Goal: Task Accomplishment & Management: Complete application form

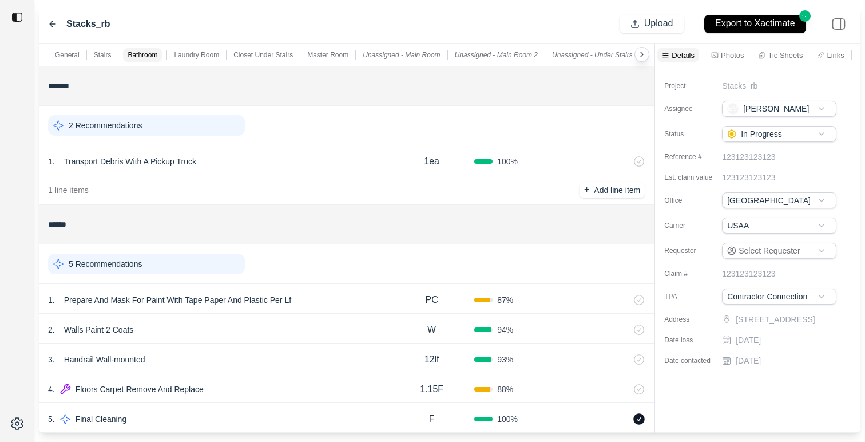
scroll to position [844, 0]
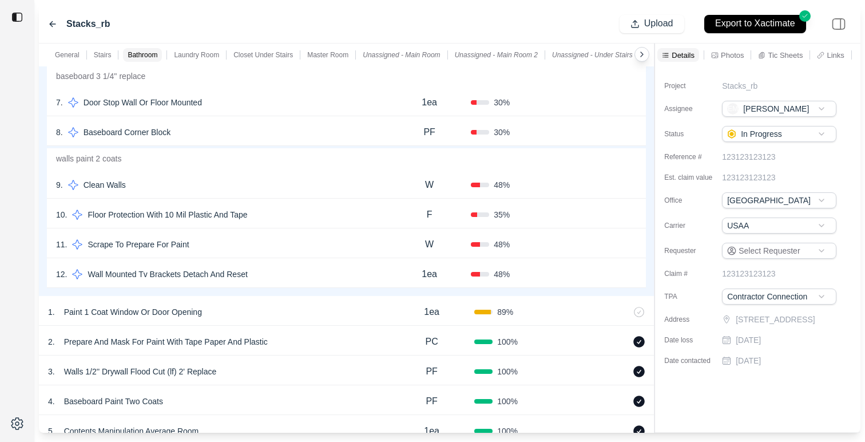
click at [56, 24] on icon at bounding box center [52, 23] width 9 height 9
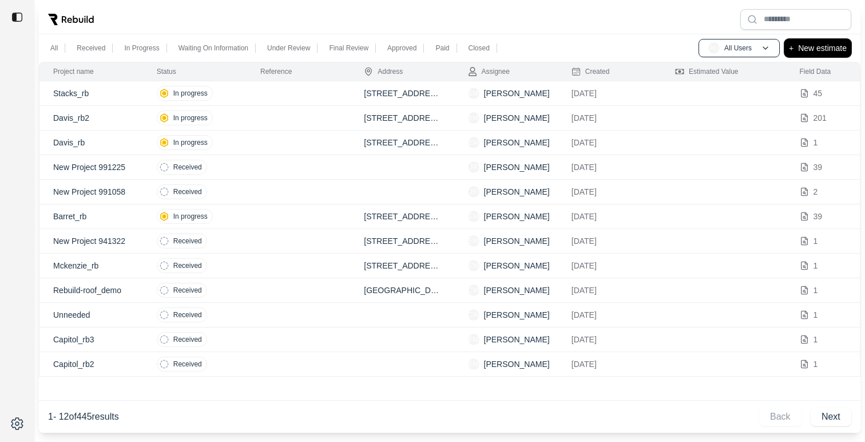
click at [830, 47] on p "New estimate" at bounding box center [822, 48] width 49 height 14
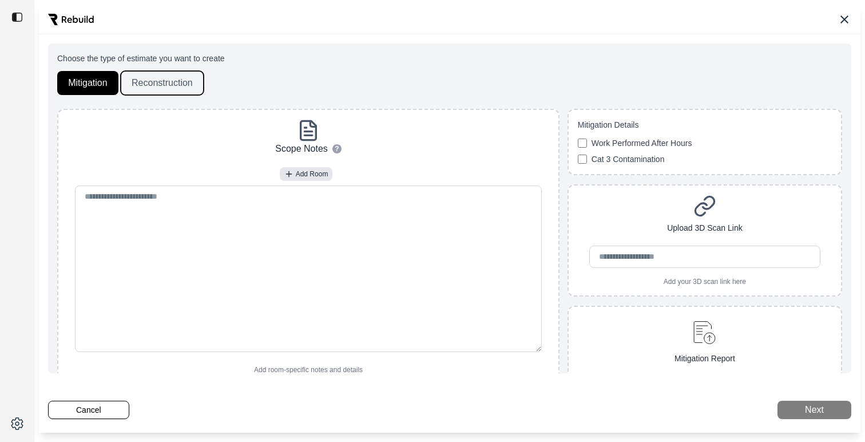
click at [163, 77] on button "Reconstruction" at bounding box center [162, 83] width 83 height 24
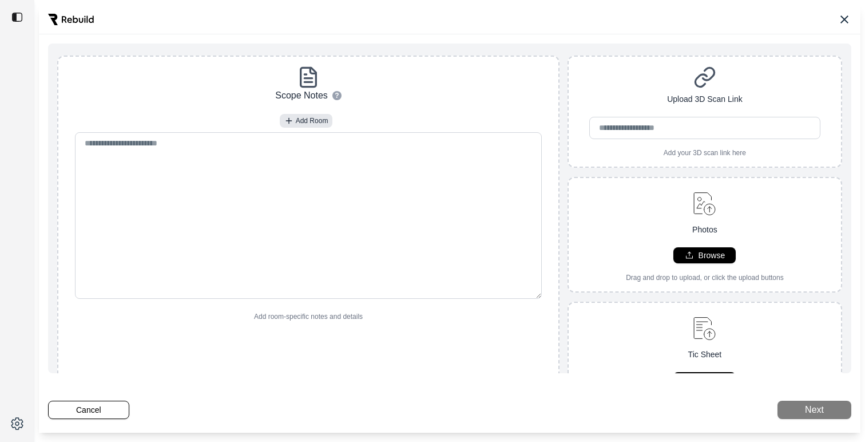
scroll to position [66, 0]
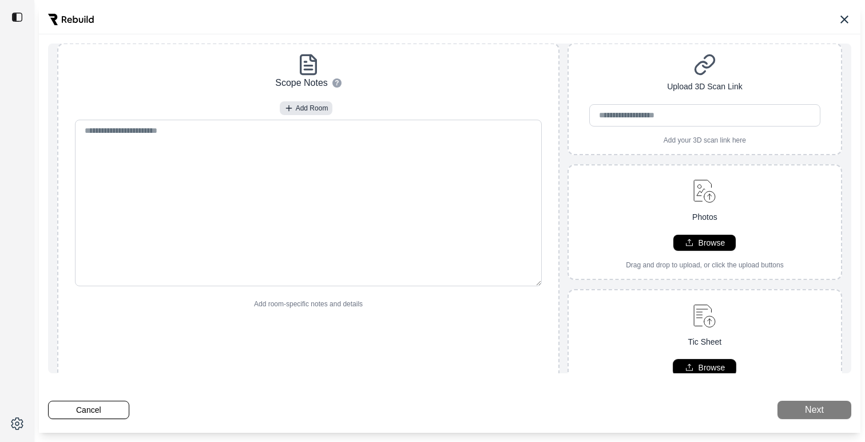
click at [700, 365] on p "Browse" at bounding box center [712, 367] width 27 height 11
type input "**********"
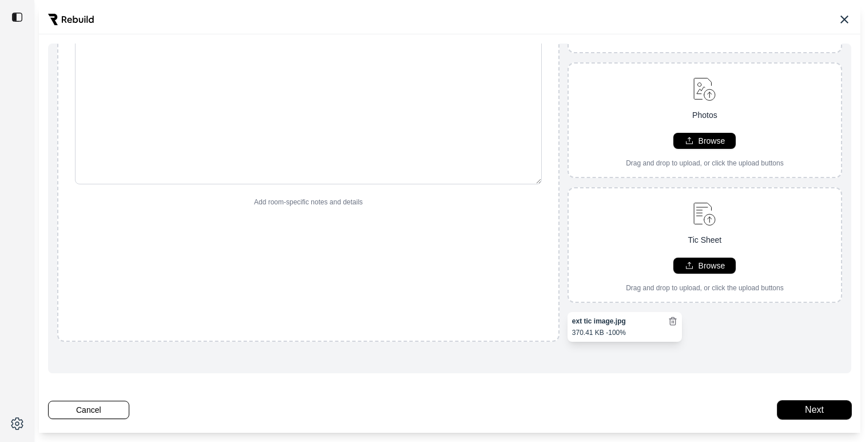
click at [820, 406] on button "Next" at bounding box center [815, 410] width 74 height 18
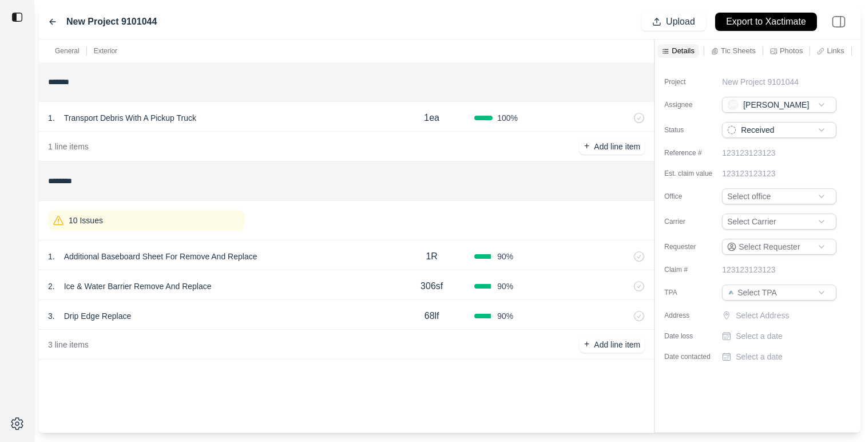
scroll to position [129, 0]
click at [251, 287] on div "2 . Ice & Water Barrier Remove And Replace" at bounding box center [218, 286] width 341 height 16
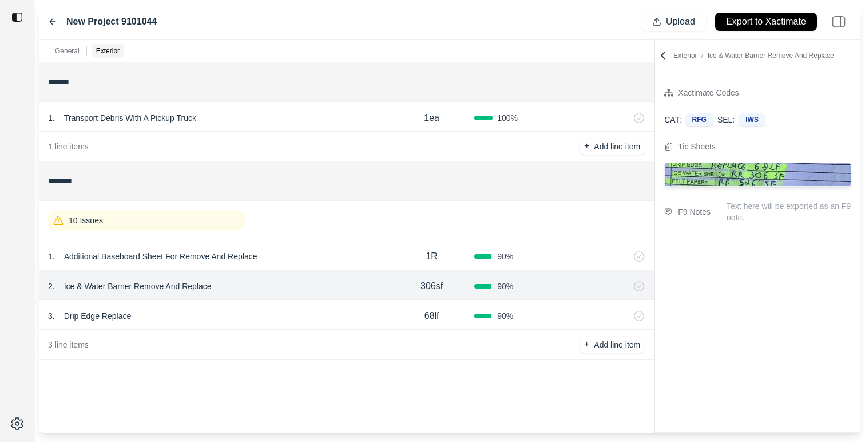
click at [298, 314] on div "3 . Drip Edge Replace" at bounding box center [218, 316] width 341 height 16
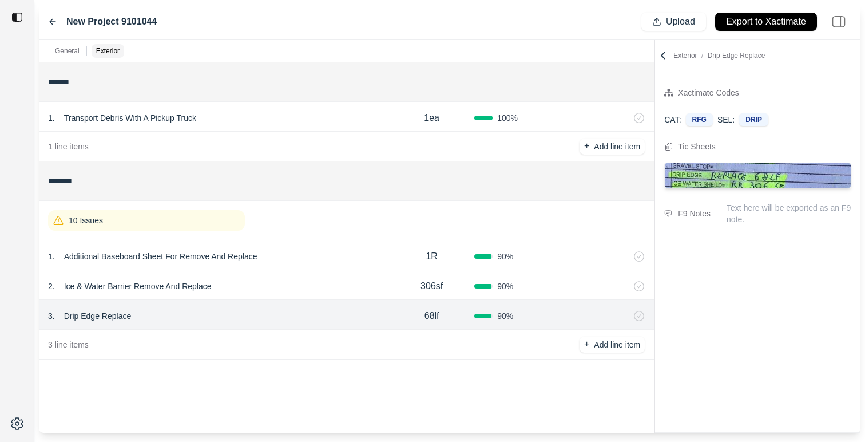
click at [292, 260] on div "1 . Additional Baseboard Sheet For Remove And Replace" at bounding box center [218, 256] width 341 height 16
select select "*"
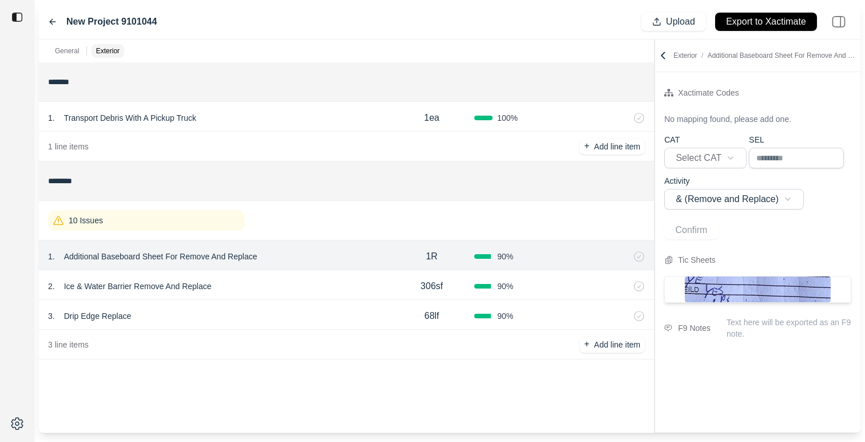
click at [711, 288] on img at bounding box center [758, 289] width 146 height 26
click at [722, 287] on img at bounding box center [758, 289] width 146 height 26
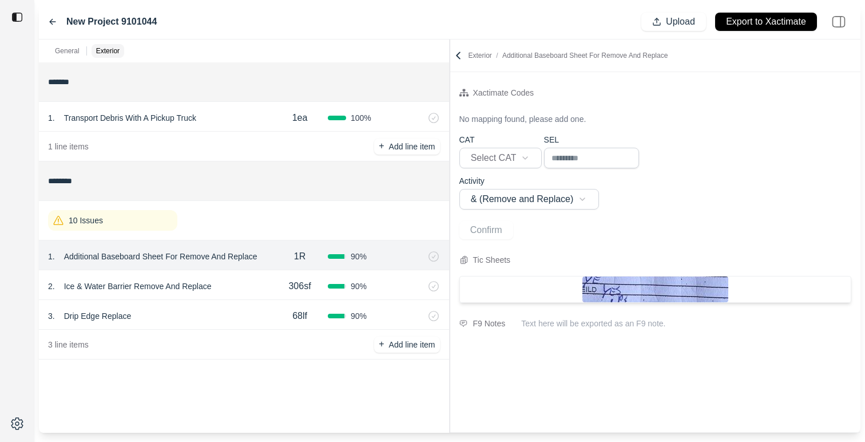
click at [360, 310] on div "**********" at bounding box center [450, 235] width 822 height 393
click at [82, 222] on p "10 Issues" at bounding box center [86, 220] width 34 height 11
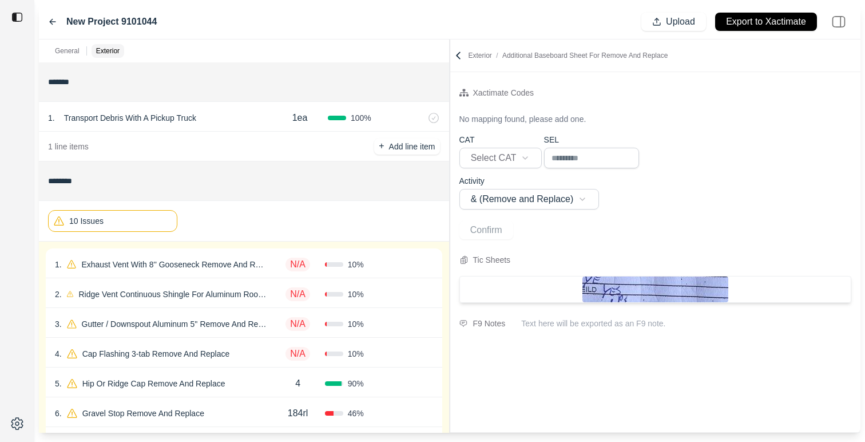
click at [167, 273] on div "1 . Exhaust Vent With 8'' Gooseneck Remove And Replace N/A 10 % Confirm" at bounding box center [244, 263] width 397 height 30
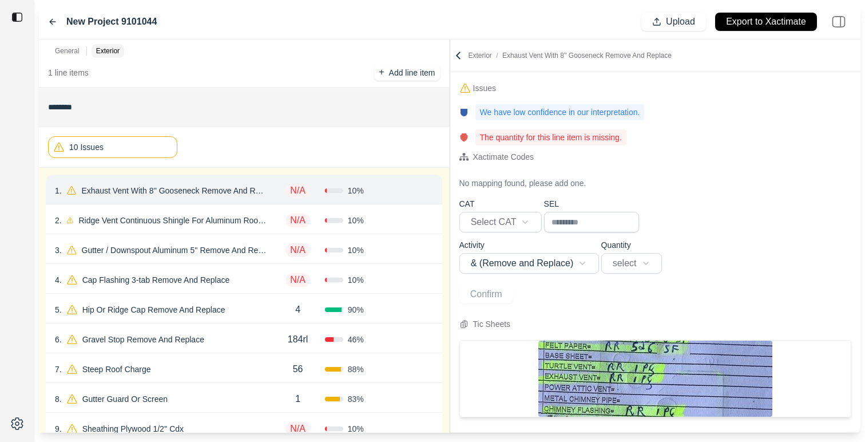
scroll to position [77, 0]
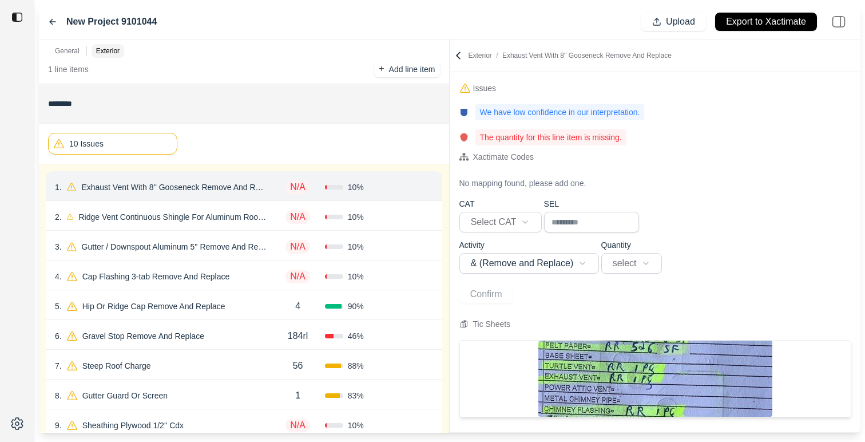
click at [275, 216] on div "N/A" at bounding box center [298, 216] width 54 height 23
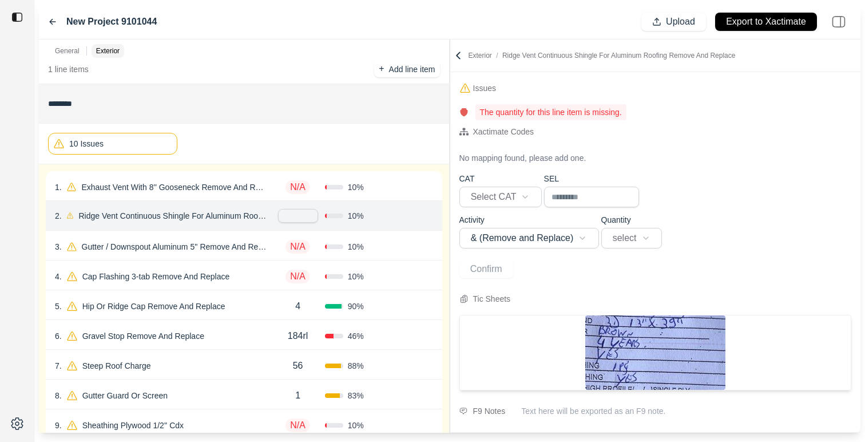
click at [447, 221] on div "General Exterior ******* 1 . Transport Debris With A Pickup Truck 1ea 100 % 1 l…" at bounding box center [450, 235] width 822 height 393
click at [29, 253] on div at bounding box center [17, 221] width 34 height 442
click at [63, 255] on div "3 . Gutter / Downspout Aluminum 5'' Remove And Replace N/A 10 % Confirm" at bounding box center [244, 246] width 397 height 30
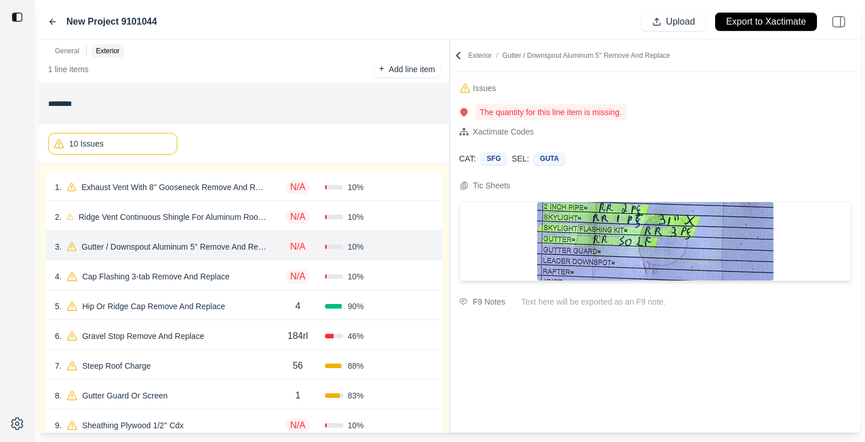
click at [248, 272] on div "4 . Cap Flashing 3-tab Remove And Replace" at bounding box center [163, 276] width 216 height 16
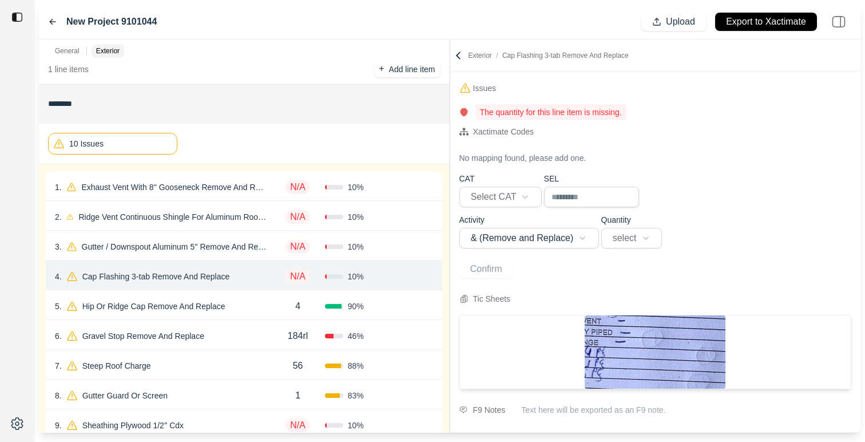
click at [246, 307] on div "5 . Hip Or Ridge Cap Remove And Replace" at bounding box center [163, 306] width 216 height 16
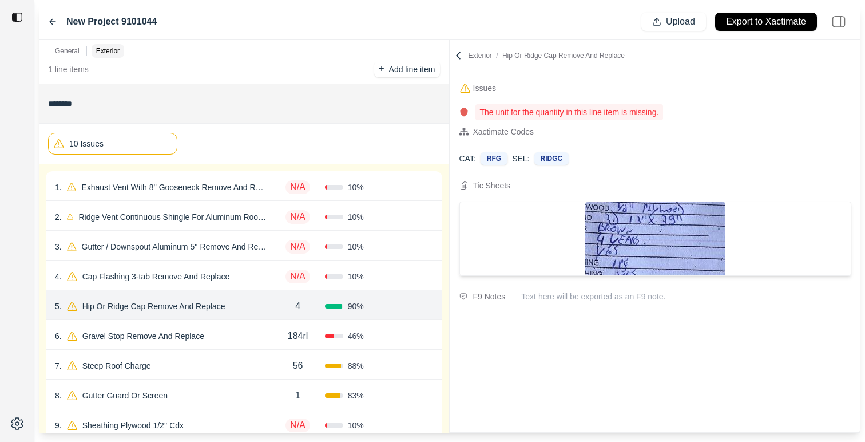
click at [251, 271] on div "4 . Cap Flashing 3-tab Remove And Replace" at bounding box center [163, 276] width 216 height 16
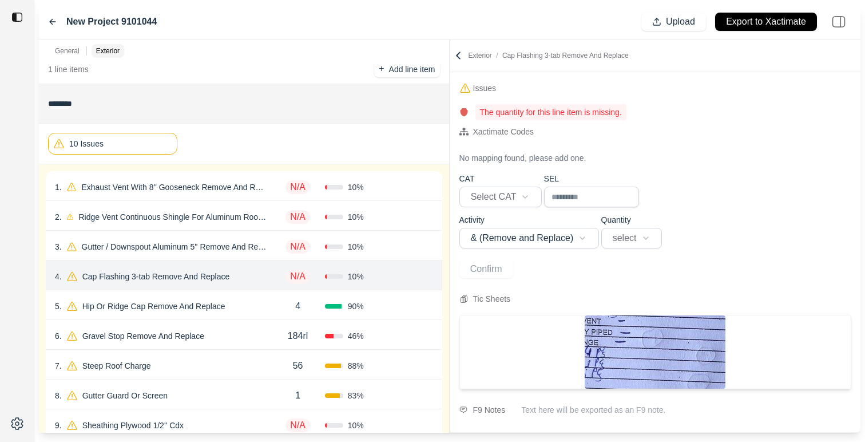
click at [608, 330] on img at bounding box center [655, 351] width 141 height 73
click at [251, 338] on div "General Exterior ******* 1 . Transport Debris With A Pickup Truck 1ea 100 % 1 l…" at bounding box center [450, 235] width 822 height 393
click at [639, 365] on img at bounding box center [655, 351] width 141 height 73
click at [457, 52] on icon at bounding box center [458, 55] width 11 height 11
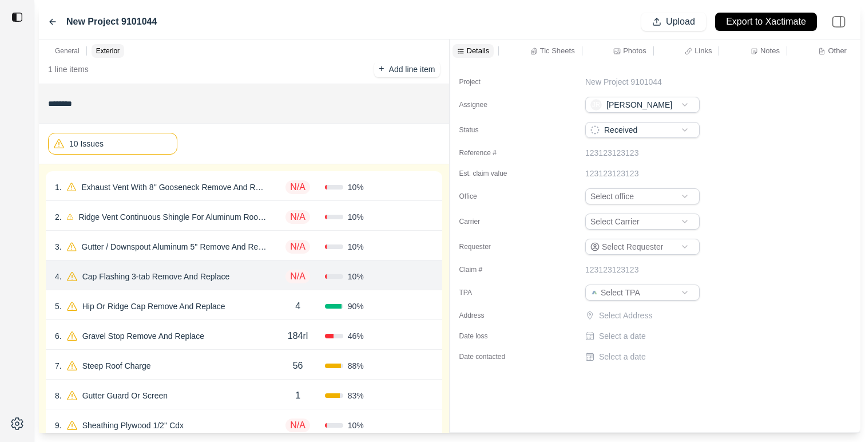
click at [549, 47] on p "Tic Sheets" at bounding box center [557, 51] width 35 height 10
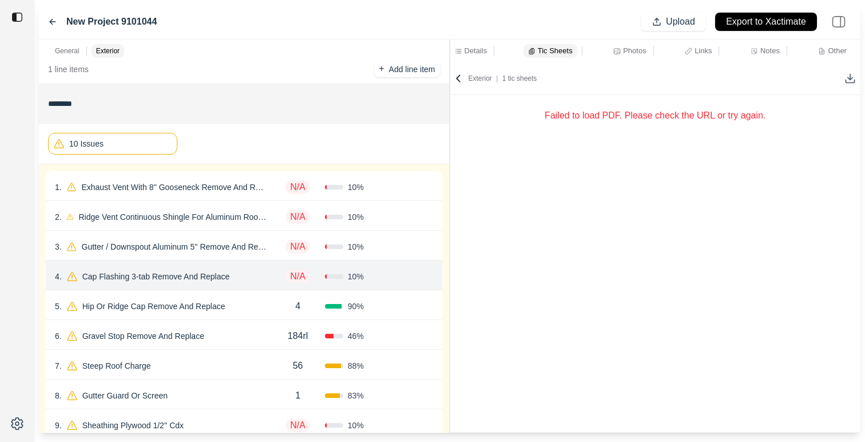
click at [458, 75] on icon at bounding box center [458, 78] width 11 height 11
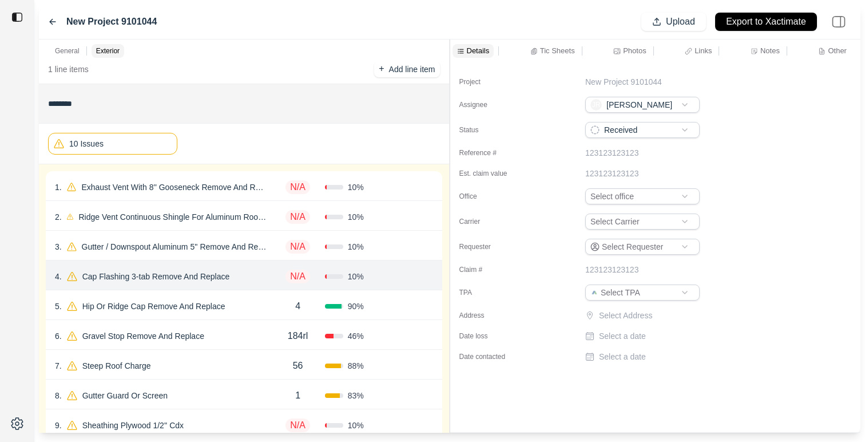
click at [258, 298] on div "5 . Hip Or Ridge Cap Remove And Replace" at bounding box center [163, 306] width 216 height 16
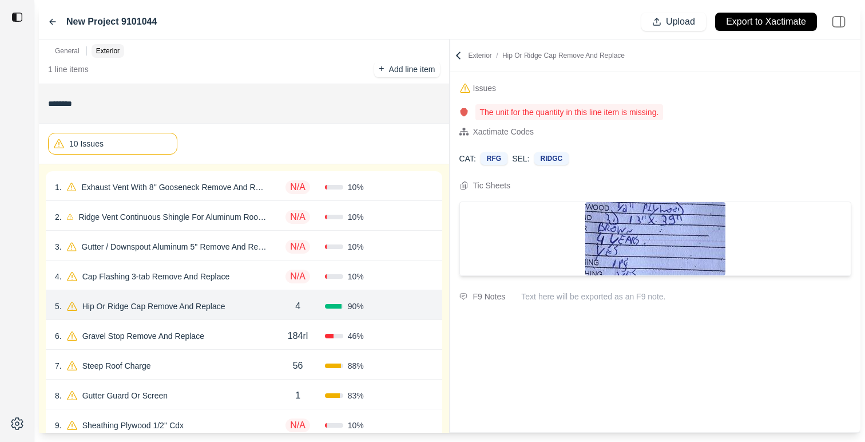
click at [611, 251] on img at bounding box center [655, 238] width 140 height 73
click at [247, 330] on div "6 . Gravel Stop Remove And Replace" at bounding box center [163, 336] width 216 height 16
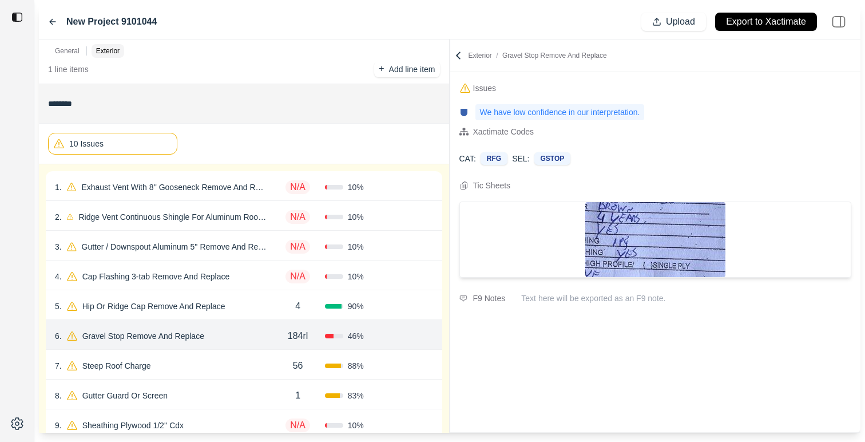
click at [237, 358] on div "7 . [GEOGRAPHIC_DATA]" at bounding box center [163, 366] width 216 height 16
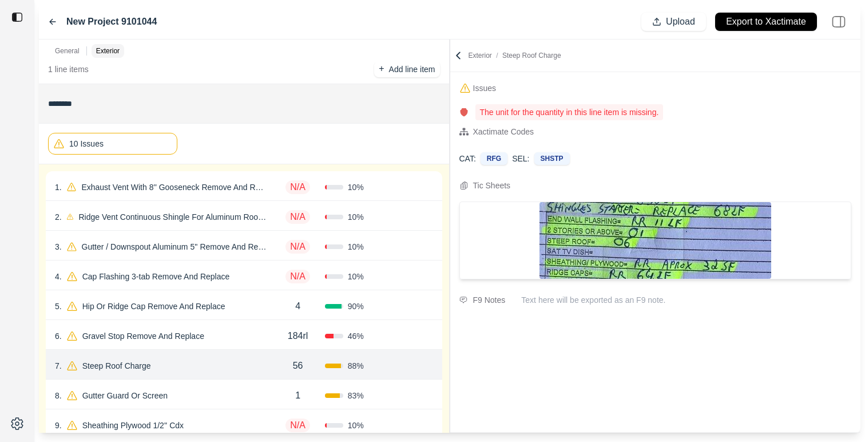
click at [241, 390] on div "8 . Gutter Guard Or Screen" at bounding box center [163, 395] width 216 height 16
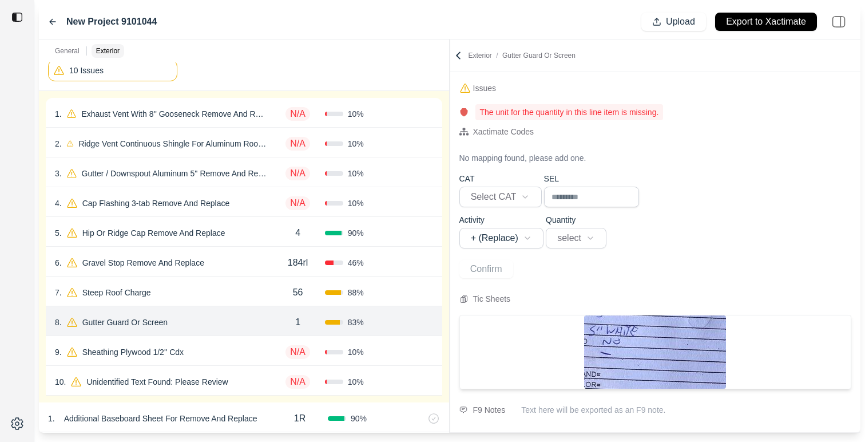
scroll to position [153, 0]
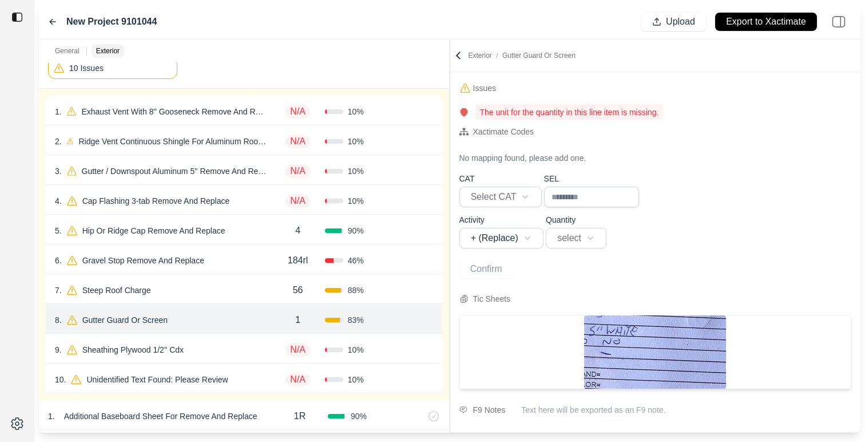
click at [243, 347] on div "9 . Sheathing Plywood 1/2'' Cdx" at bounding box center [163, 350] width 216 height 16
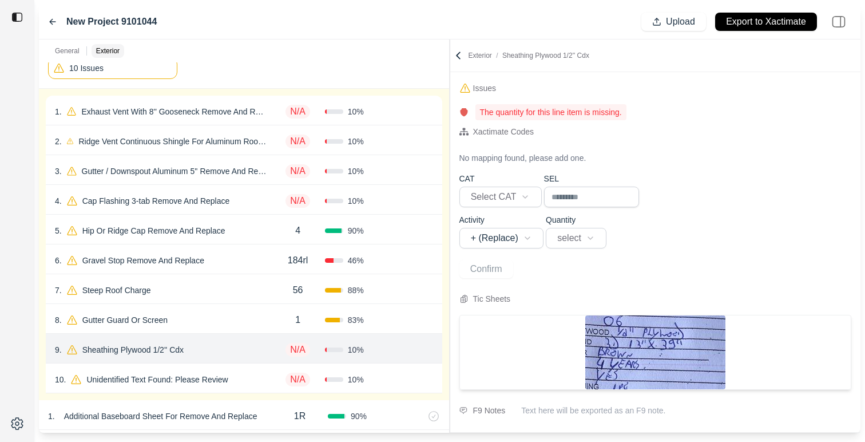
click at [258, 382] on div "10 . Unidentified Text Found: Please Review" at bounding box center [163, 379] width 216 height 16
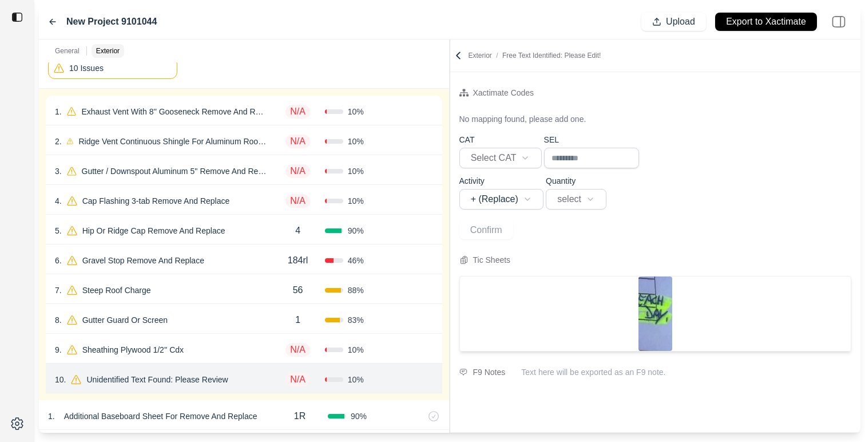
scroll to position [155, 0]
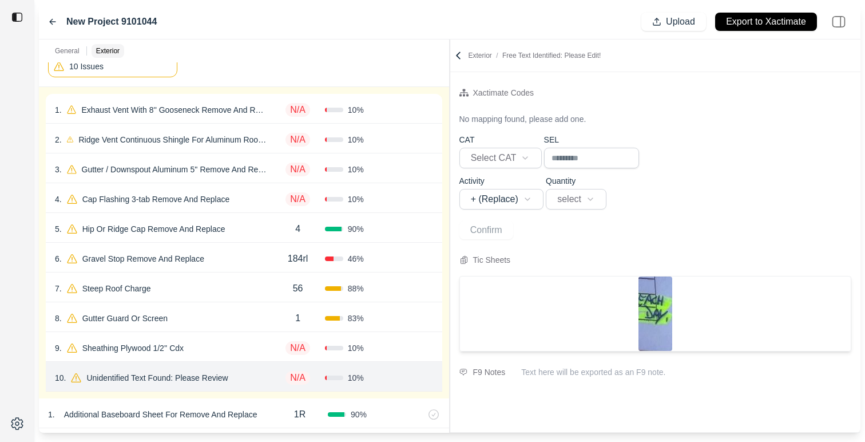
click at [251, 334] on div "9 . Sheathing Plywood 1/2'' Cdx N/A 10 % Confirm" at bounding box center [244, 347] width 397 height 30
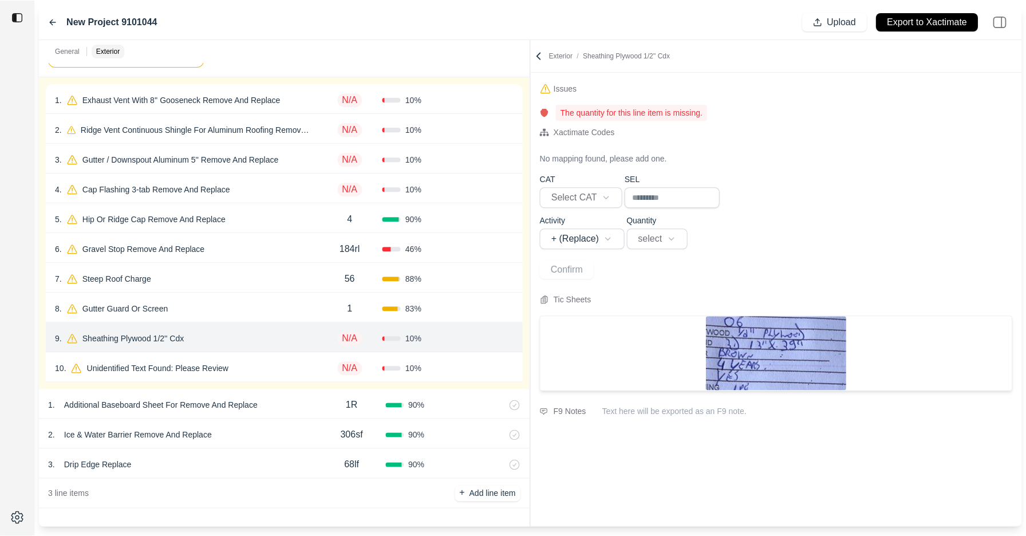
scroll to position [35, 0]
click at [285, 429] on div "2 . Ice & Water Barrier Remove And Replace" at bounding box center [183, 435] width 270 height 16
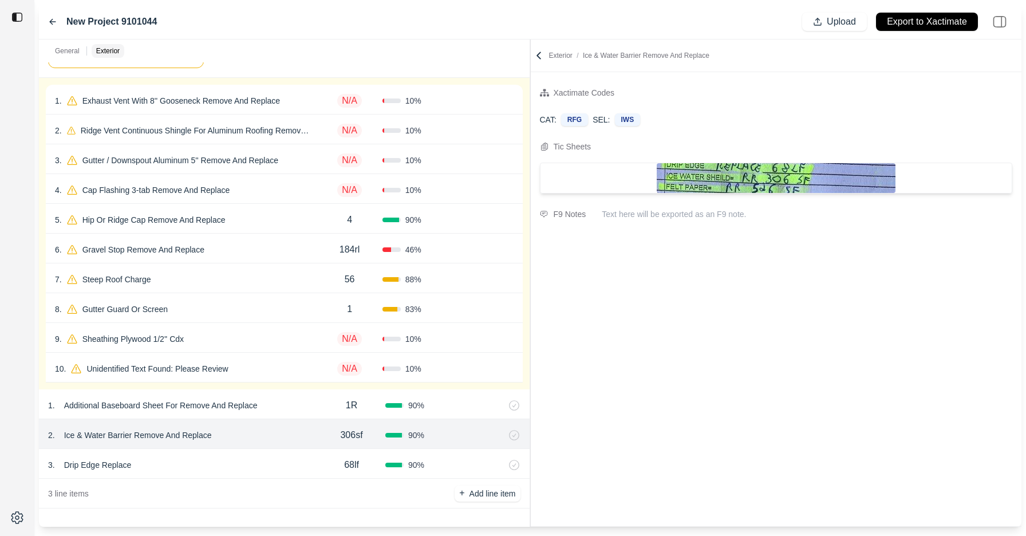
click at [276, 441] on div "3 . Drip Edge Replace 68lf 90 %" at bounding box center [284, 464] width 490 height 30
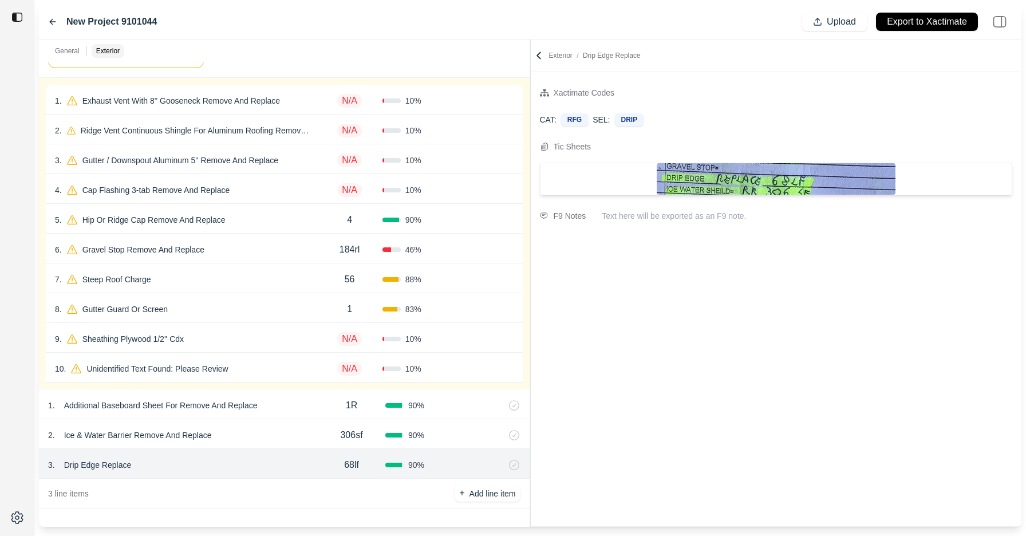
click at [303, 409] on div "1 . Additional Baseboard Sheet For Remove And Replace" at bounding box center [183, 405] width 270 height 16
select select "*"
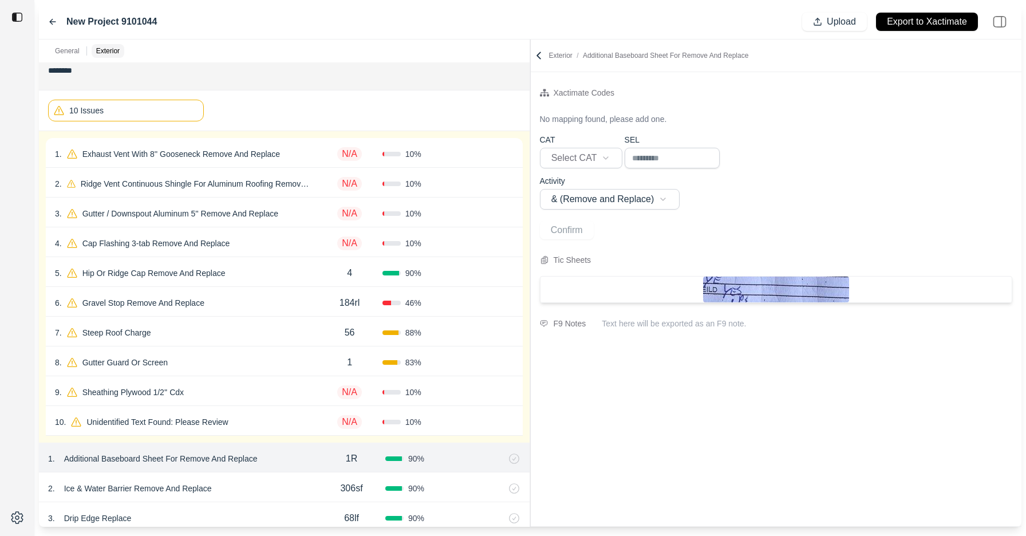
scroll to position [86, 0]
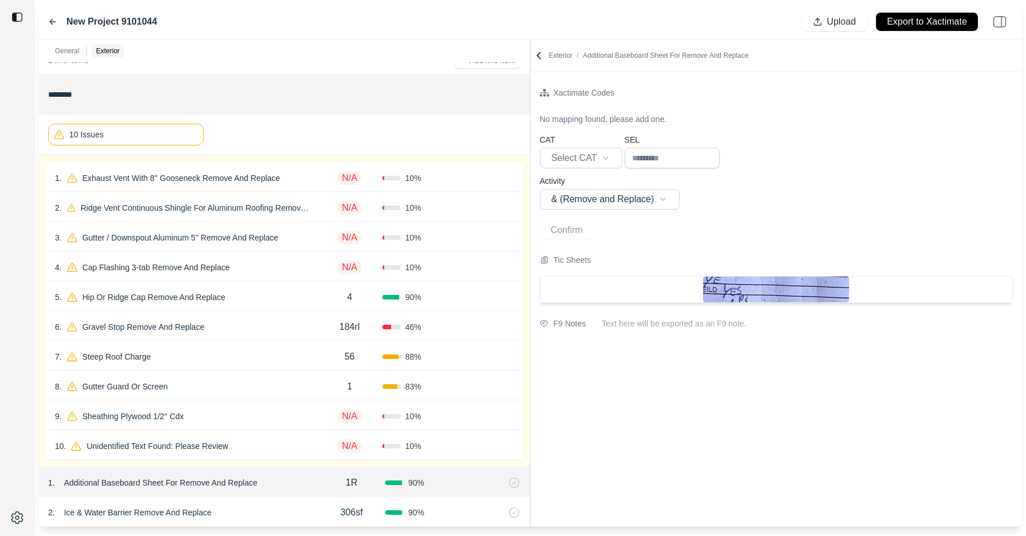
click at [543, 50] on icon at bounding box center [538, 55] width 11 height 11
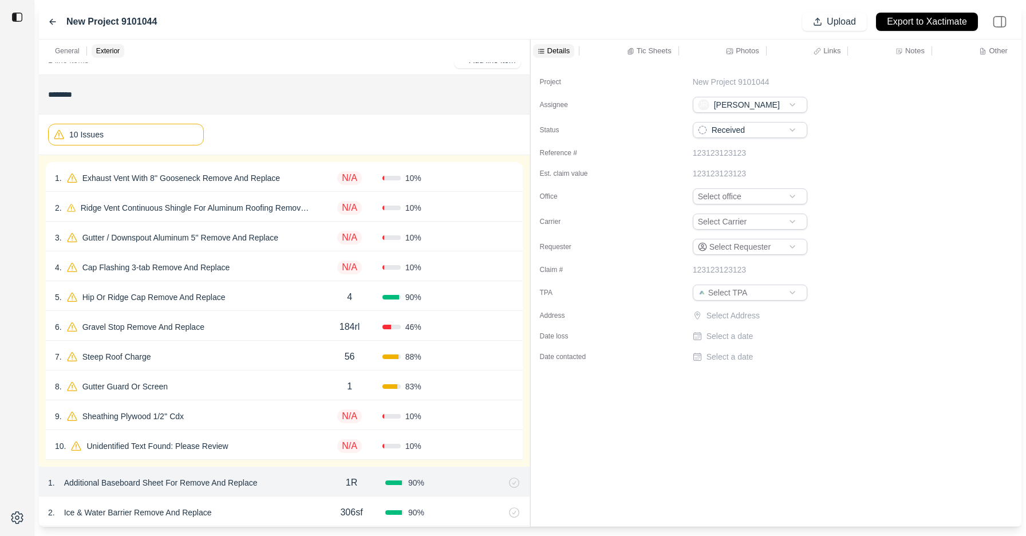
scroll to position [35, 0]
click at [292, 274] on div "4 . Cap Flashing 3-tab Remove And Replace" at bounding box center [186, 267] width 262 height 16
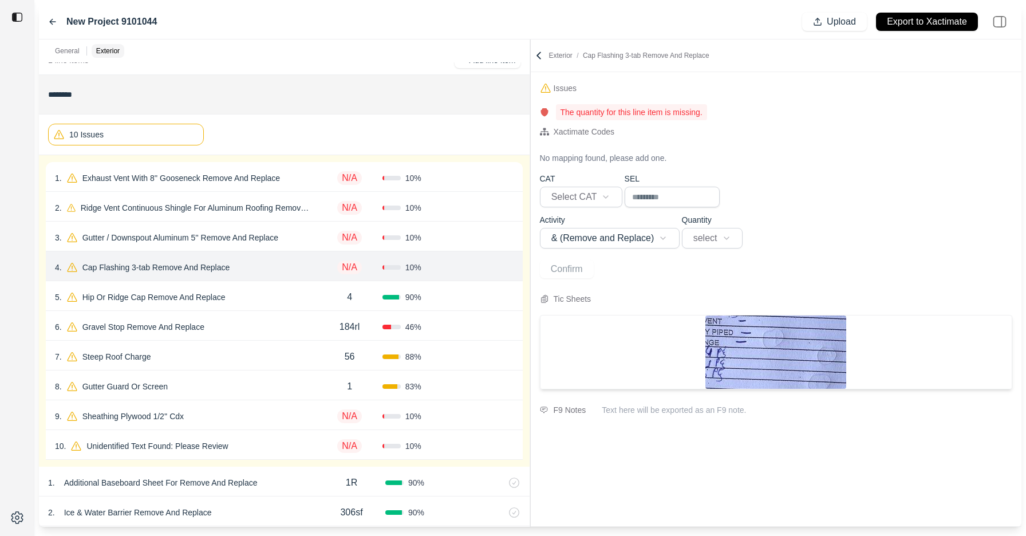
click at [627, 347] on div at bounding box center [776, 352] width 473 height 74
click at [540, 54] on icon at bounding box center [538, 55] width 11 height 11
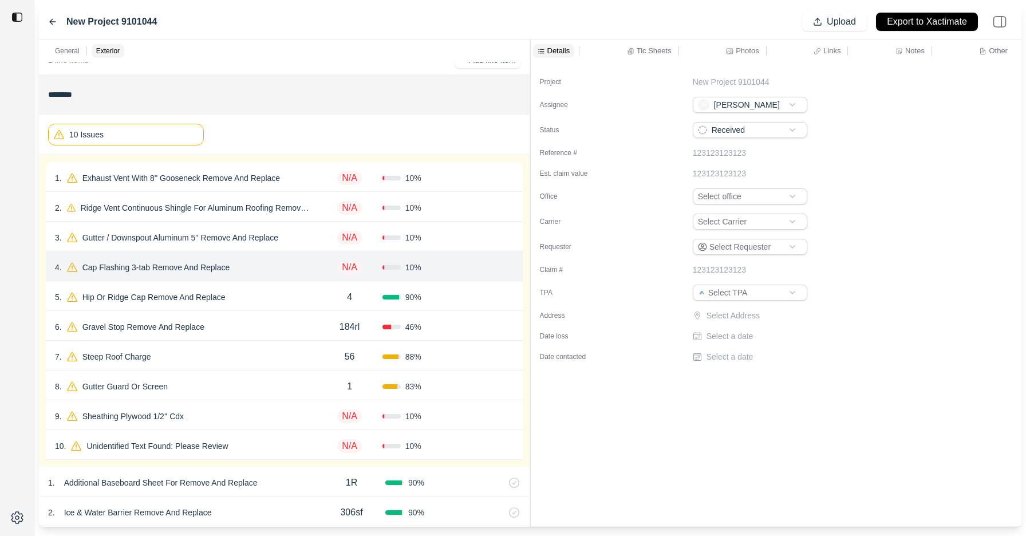
click at [302, 322] on div "6 . Gravel Stop Remove And Replace" at bounding box center [186, 327] width 262 height 16
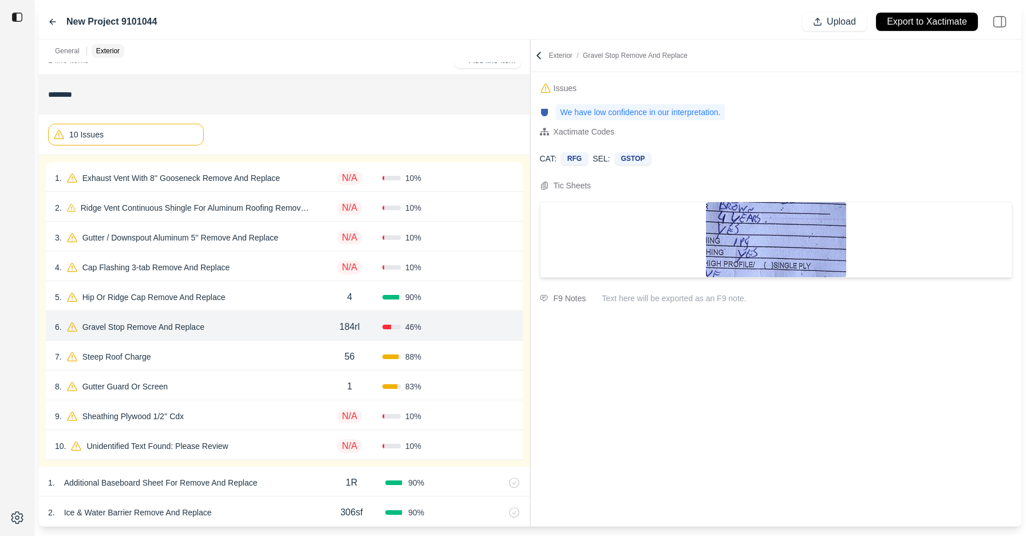
click at [297, 302] on div "5 . Hip Or Ridge Cap Remove And Replace" at bounding box center [186, 297] width 262 height 16
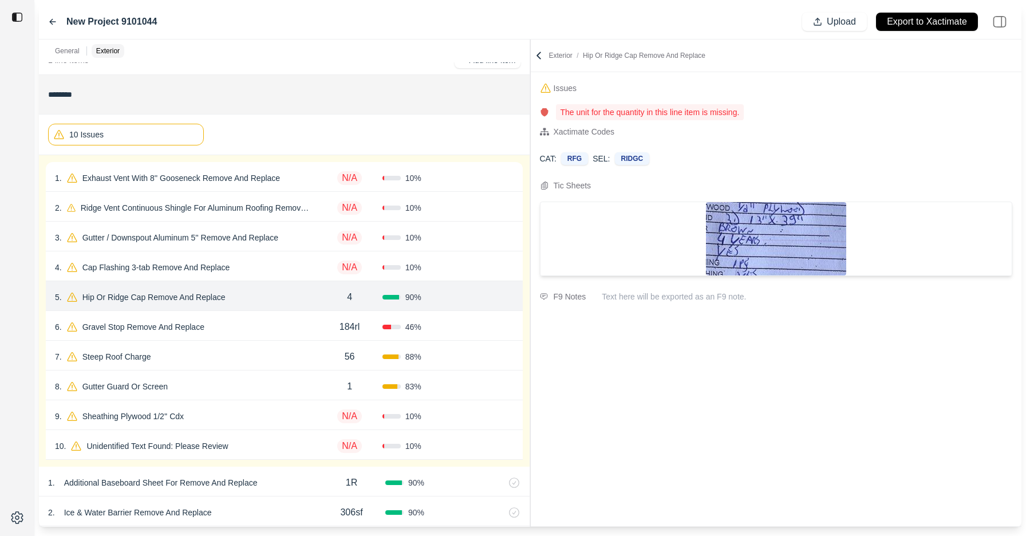
click at [299, 321] on div "6 . Gravel Stop Remove And Replace" at bounding box center [186, 327] width 262 height 16
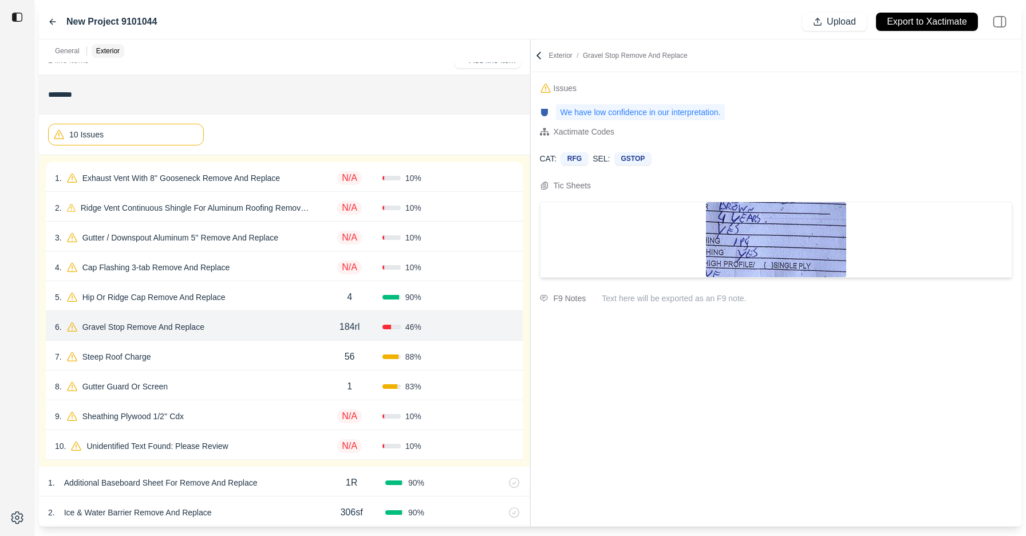
click at [703, 234] on div at bounding box center [776, 239] width 473 height 76
click at [292, 370] on div "8 . Gutter Guard Or Screen 1 83 % Confirm" at bounding box center [284, 384] width 477 height 30
select select "*"
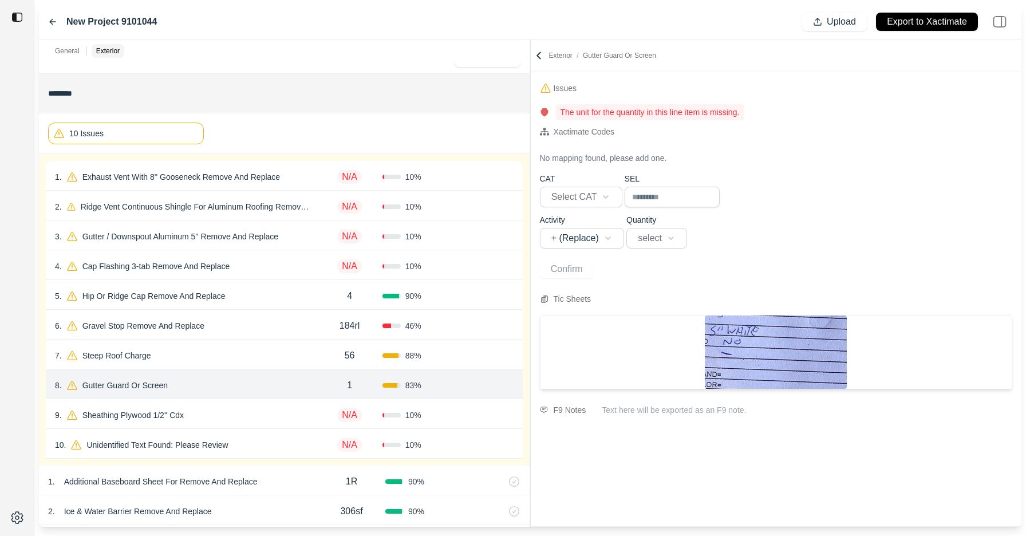
click at [289, 409] on div "9 . Sheathing Plywood 1/2'' Cdx" at bounding box center [186, 415] width 262 height 16
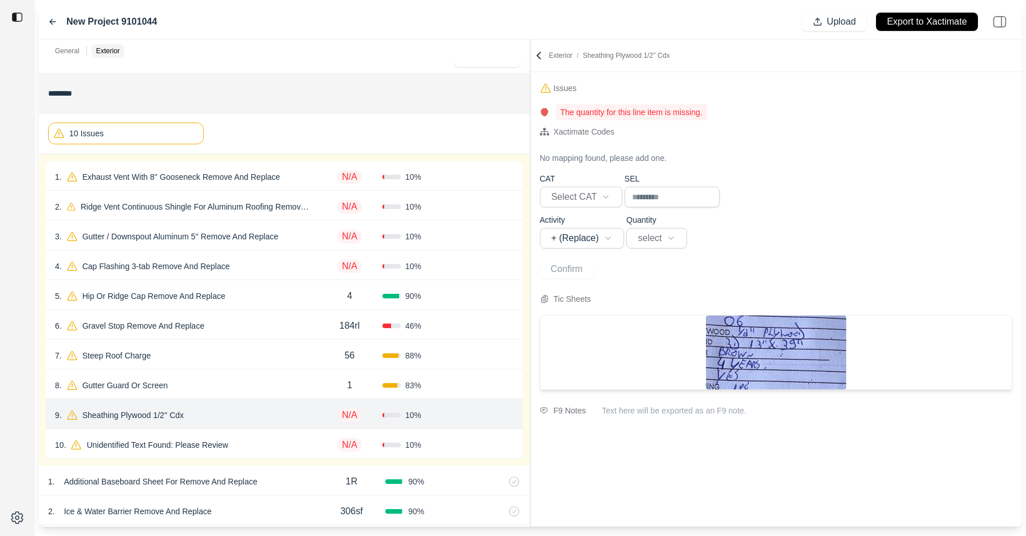
click at [284, 434] on div "10 . Unidentified Text Found: Please Review N/A 10 % Confirm" at bounding box center [284, 444] width 477 height 30
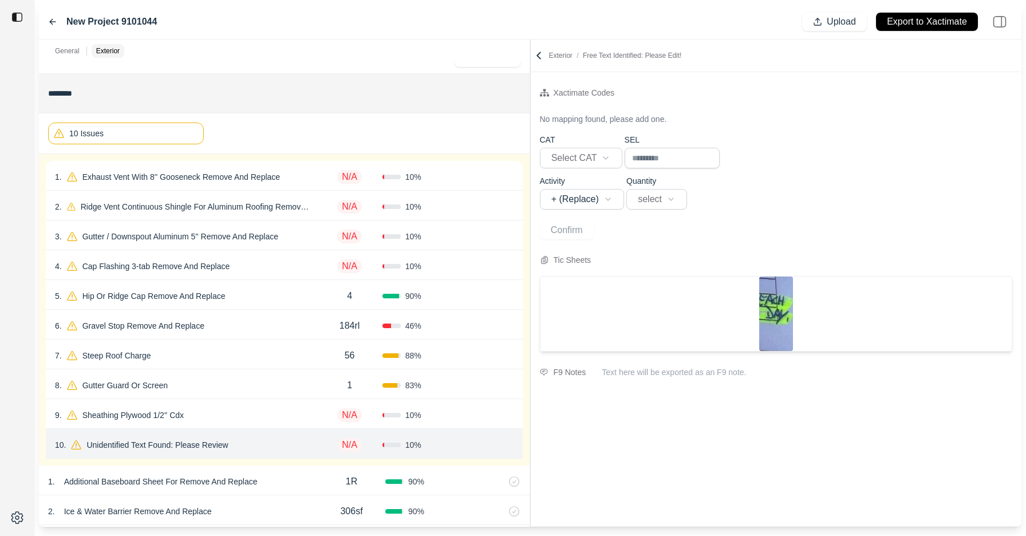
click at [540, 56] on icon at bounding box center [538, 55] width 11 height 11
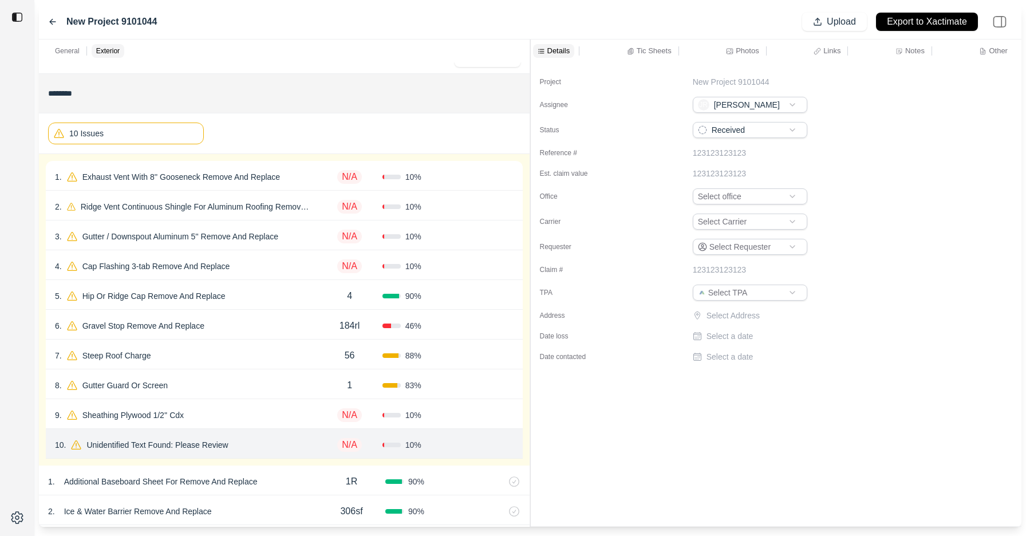
click at [655, 52] on p "Tic Sheets" at bounding box center [653, 51] width 35 height 10
